Goal: Entertainment & Leisure: Browse casually

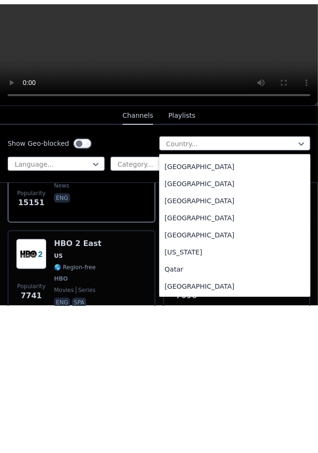
scroll to position [2487, 0]
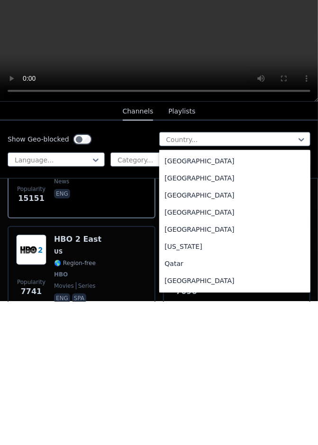
click at [190, 365] on div "[GEOGRAPHIC_DATA]" at bounding box center [235, 373] width 152 height 17
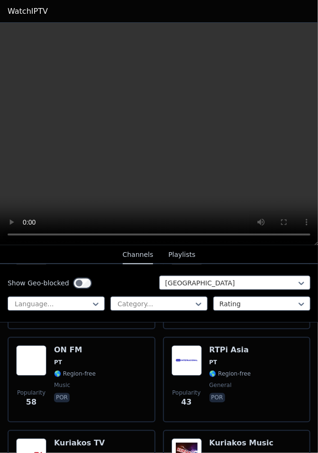
scroll to position [646, 0]
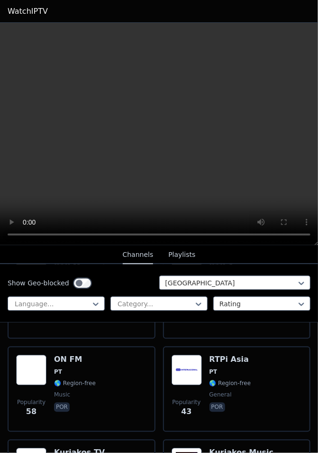
click at [195, 355] on img at bounding box center [187, 370] width 30 height 30
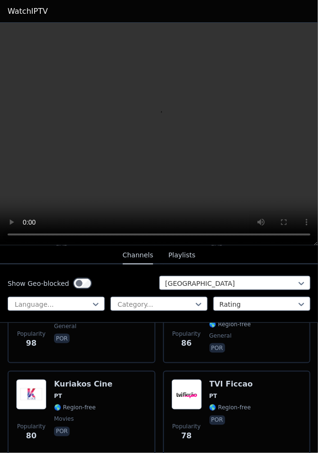
scroll to position [339, 0]
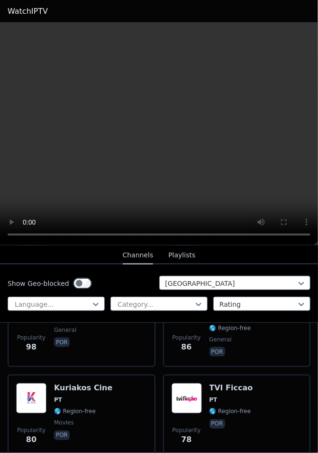
click at [237, 383] on div "TVI Ficcao PT 🌎 Region-free por" at bounding box center [232, 417] width 44 height 68
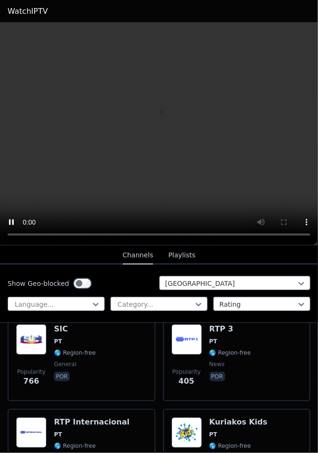
scroll to position [120, 0]
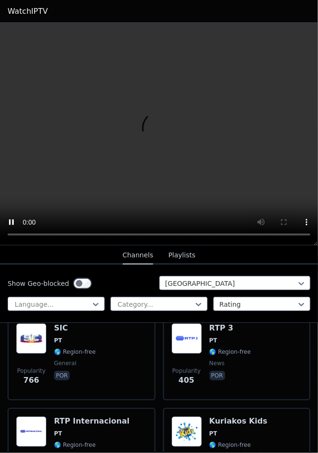
click at [98, 417] on div "RTP Internacional PT 🌎 Region-free general por" at bounding box center [91, 450] width 75 height 68
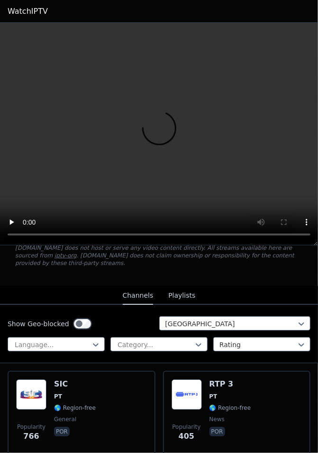
scroll to position [63, 0]
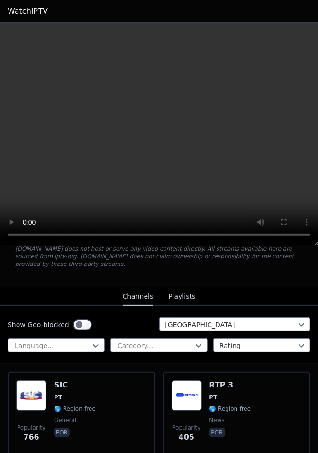
click at [223, 393] on span "PT" at bounding box center [231, 397] width 42 height 8
click at [78, 393] on div "SIC PT 🌎 Region-free general por" at bounding box center [75, 414] width 42 height 68
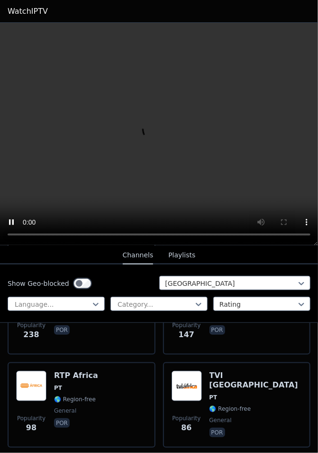
scroll to position [257, 0]
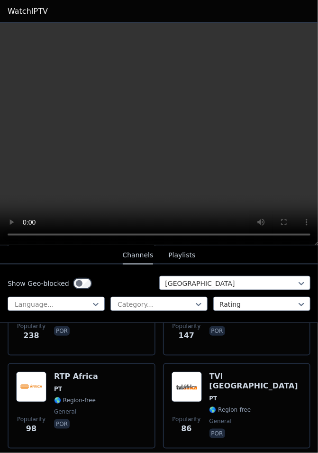
click at [235, 372] on h6 "TVI [GEOGRAPHIC_DATA]" at bounding box center [256, 381] width 93 height 19
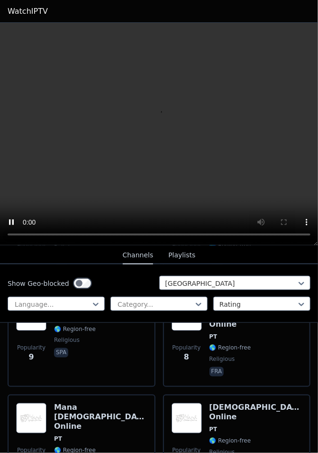
scroll to position [1396, 0]
